Goal: Communication & Community: Connect with others

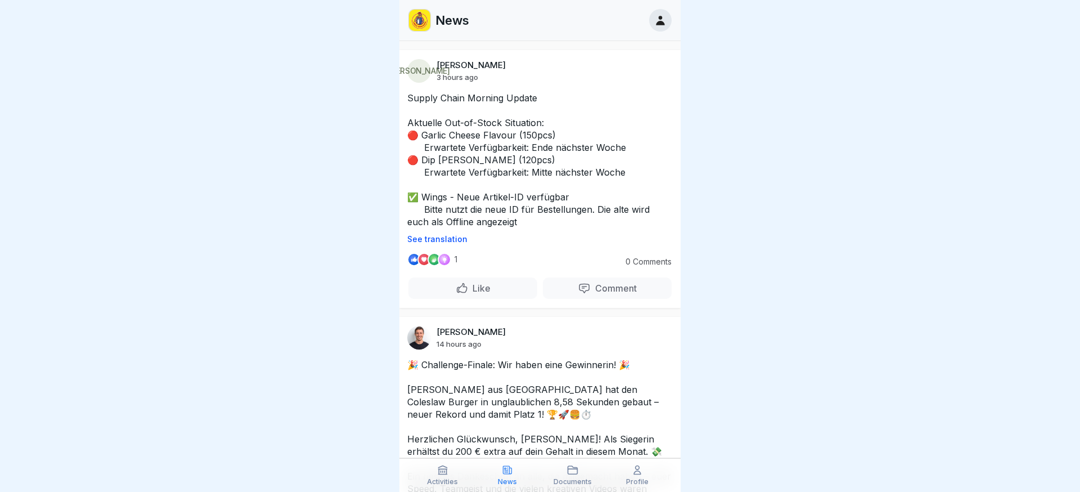
click at [212, 262] on div at bounding box center [540, 246] width 1080 height 492
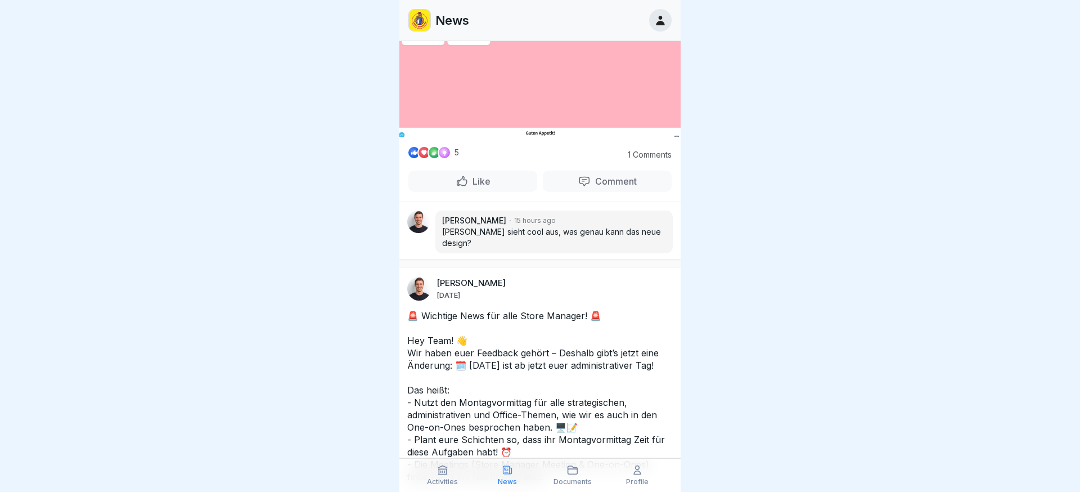
scroll to position [2634, 0]
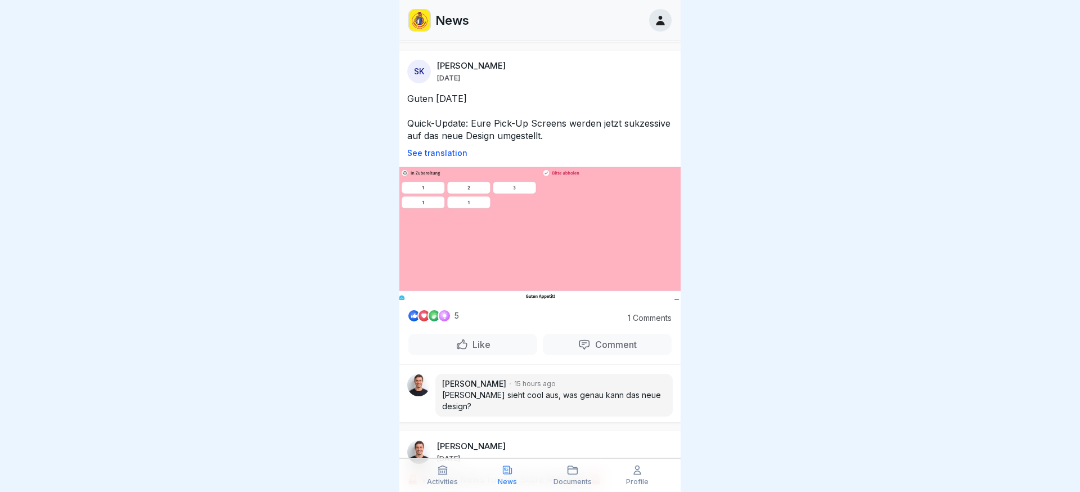
click at [453, 346] on div "Like" at bounding box center [472, 343] width 129 height 21
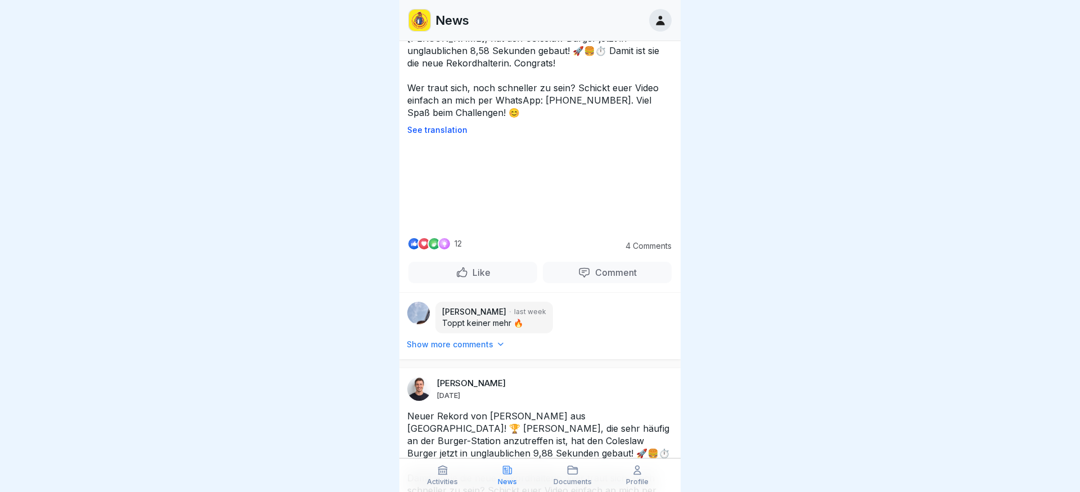
scroll to position [6843, 0]
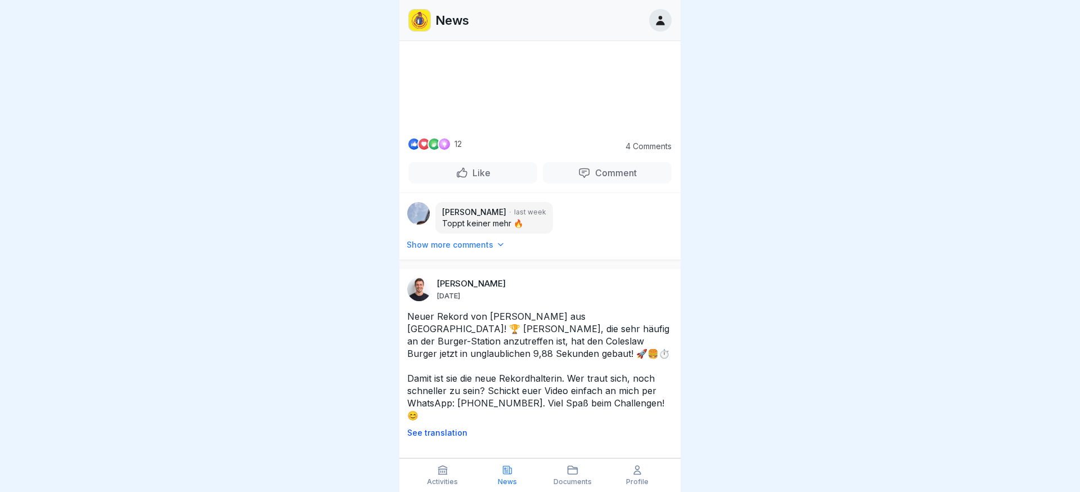
click at [220, 144] on div at bounding box center [540, 246] width 1080 height 492
click at [418, 31] on div at bounding box center [419, 20] width 22 height 22
click at [422, 28] on img at bounding box center [419, 20] width 21 height 21
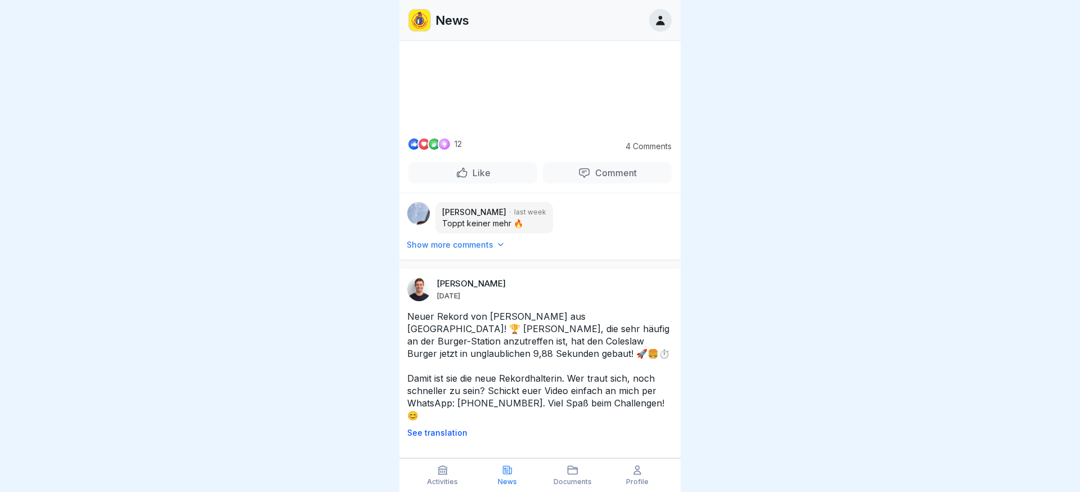
click at [422, 28] on img at bounding box center [419, 20] width 21 height 21
